Goal: Task Accomplishment & Management: Use online tool/utility

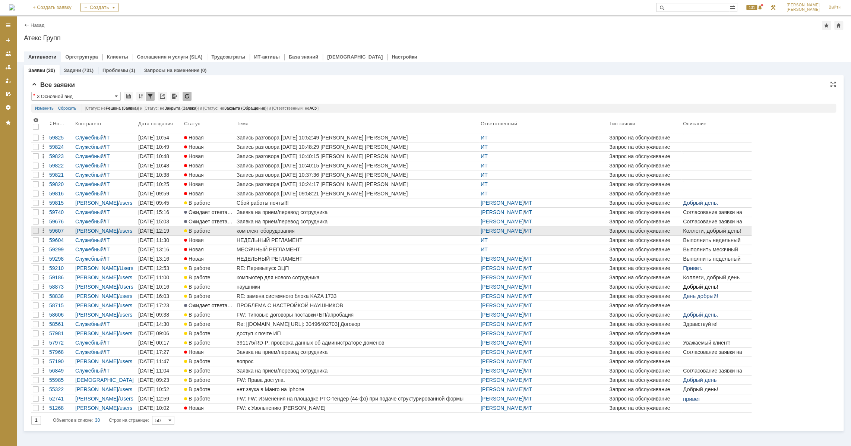
click at [266, 231] on div "комплект оборудования" at bounding box center [357, 231] width 241 height 6
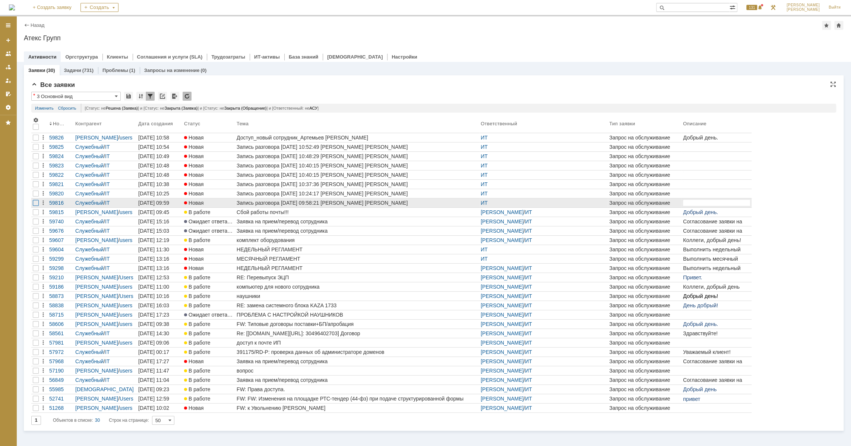
click at [35, 202] on div at bounding box center [36, 203] width 6 height 6
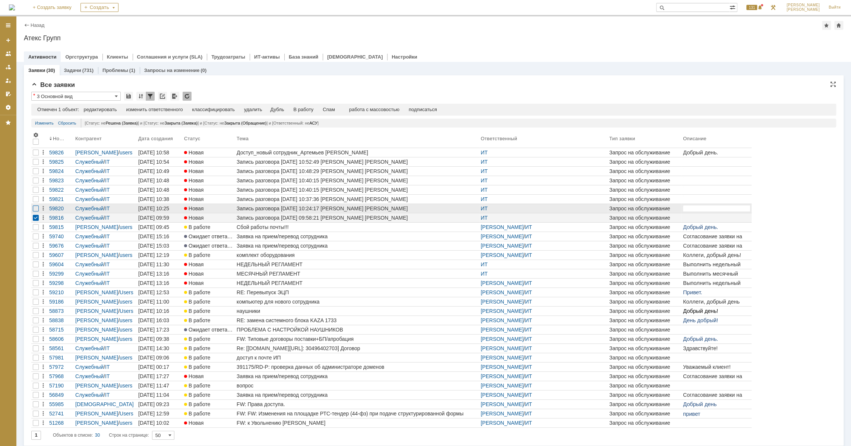
click at [38, 209] on div at bounding box center [36, 208] width 6 height 6
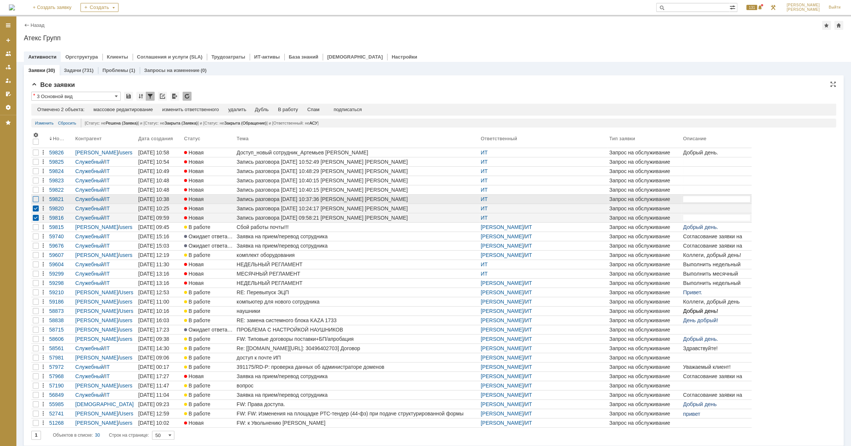
click at [34, 197] on div at bounding box center [36, 199] width 6 height 6
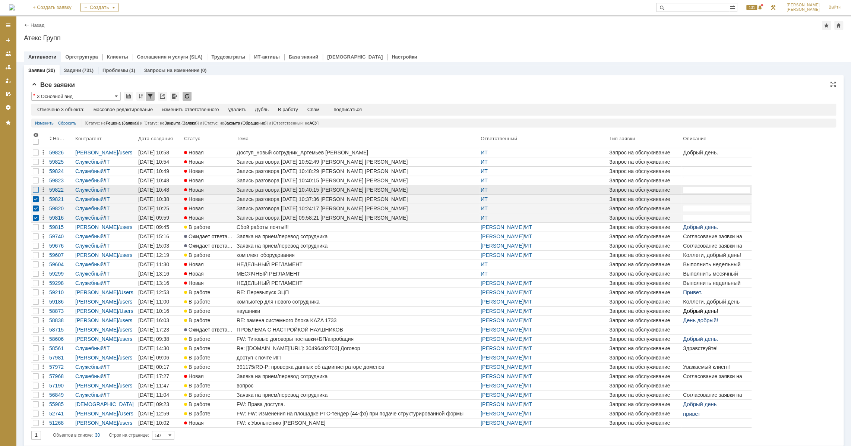
click at [35, 187] on div at bounding box center [36, 190] width 6 height 6
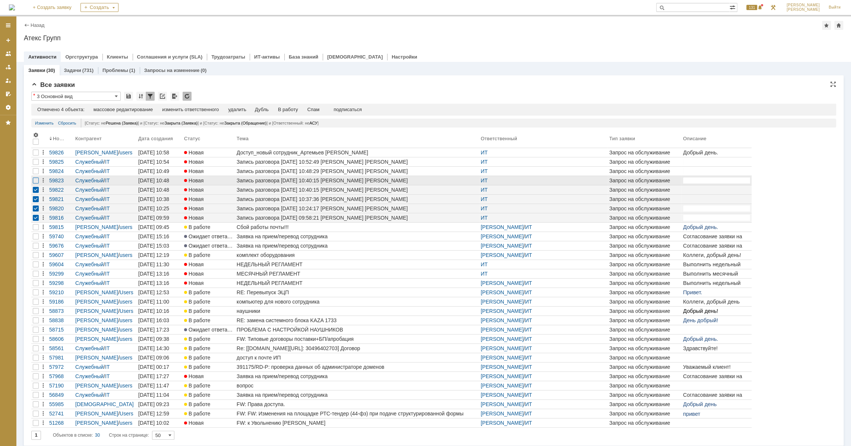
click at [37, 181] on div at bounding box center [36, 180] width 6 height 6
click at [31, 170] on div at bounding box center [35, 171] width 9 height 9
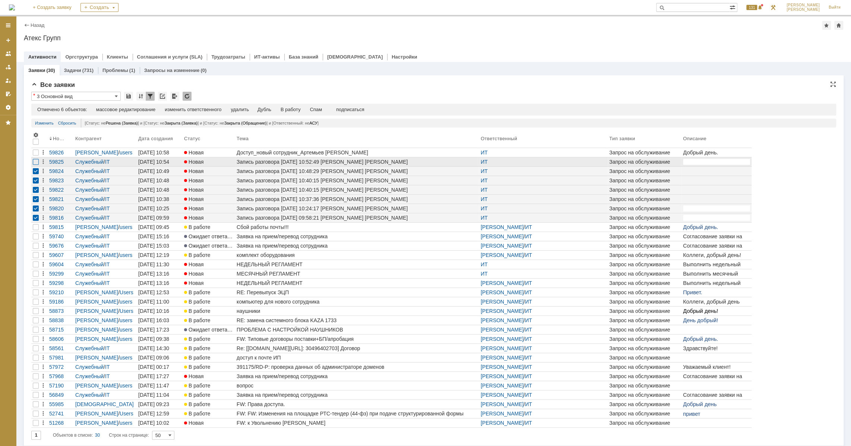
click at [34, 162] on div at bounding box center [36, 162] width 6 height 6
click at [320, 111] on div "Спам" at bounding box center [316, 110] width 12 height 6
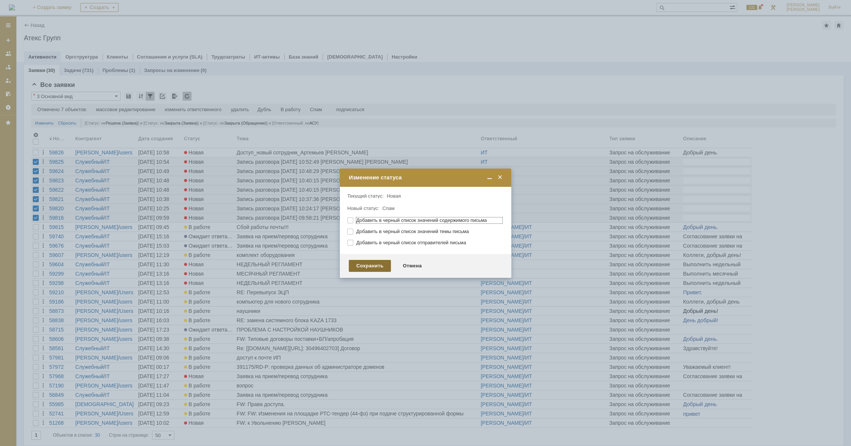
click at [388, 264] on div "Сохранить" at bounding box center [370, 266] width 42 height 12
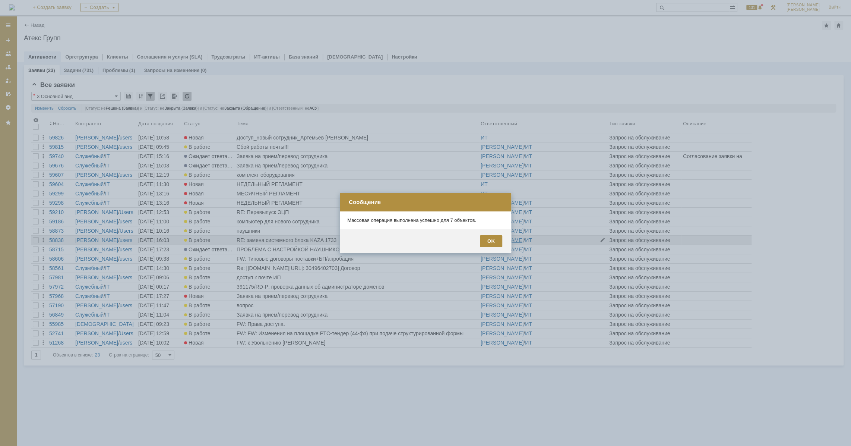
click at [492, 242] on div "OK" at bounding box center [491, 241] width 22 height 12
